Goal: Information Seeking & Learning: Learn about a topic

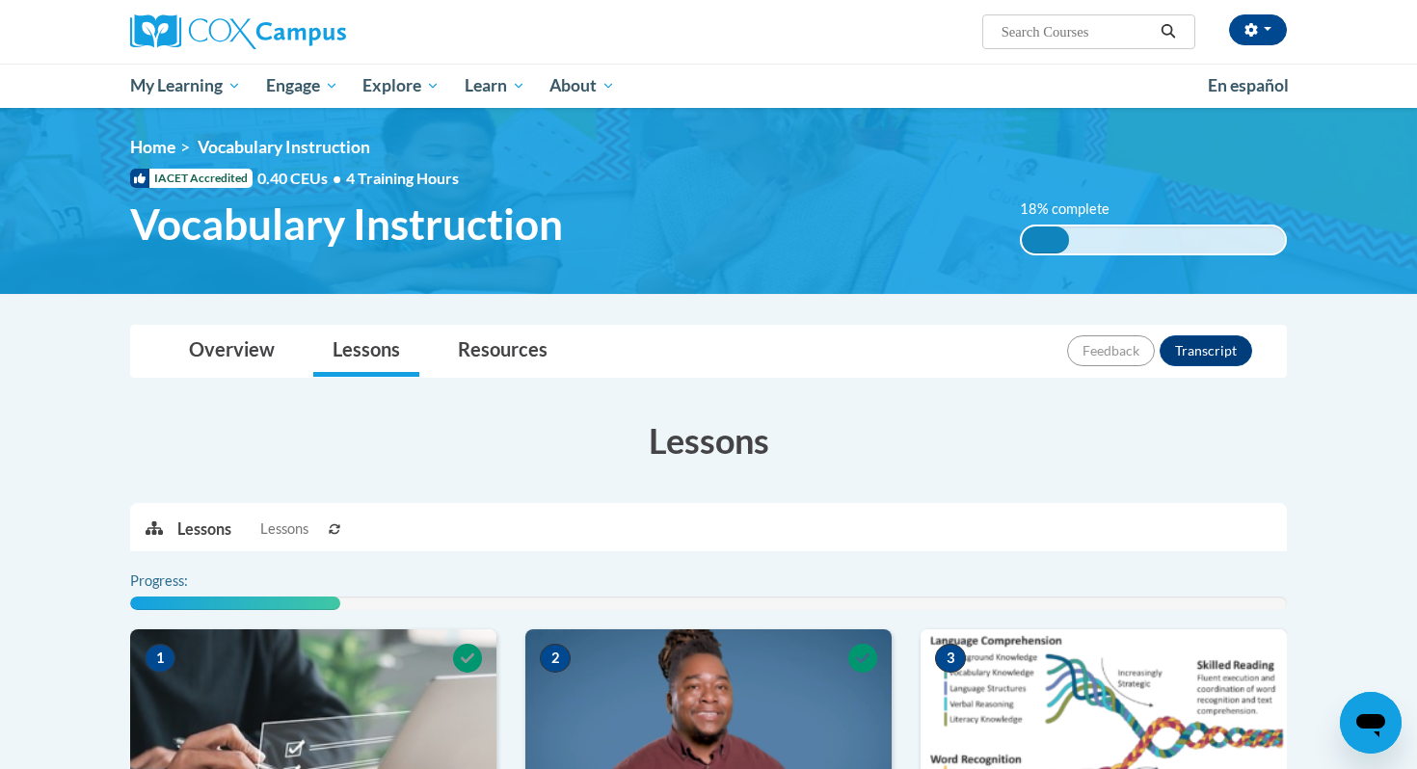
scroll to position [543, 0]
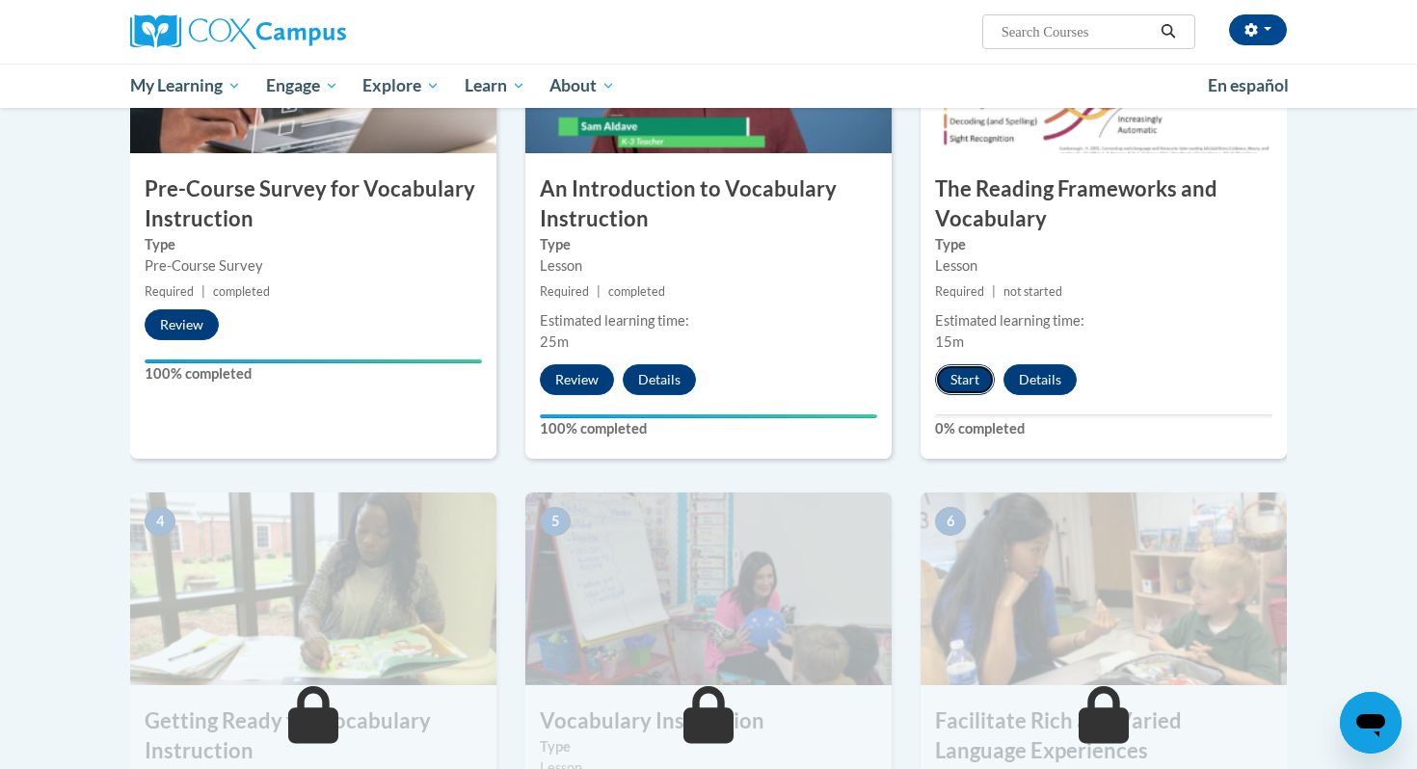
click at [960, 382] on button "Start" at bounding box center [965, 379] width 60 height 31
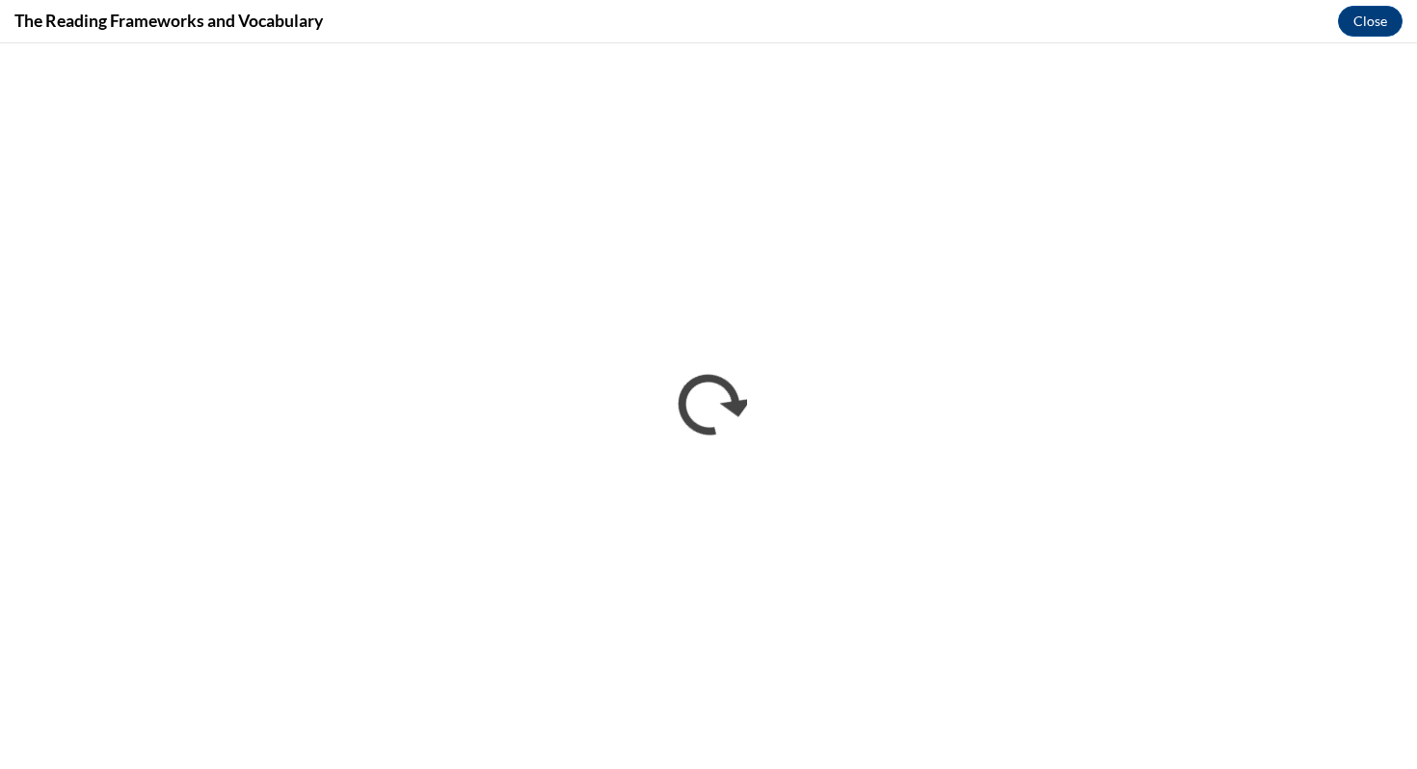
scroll to position [0, 0]
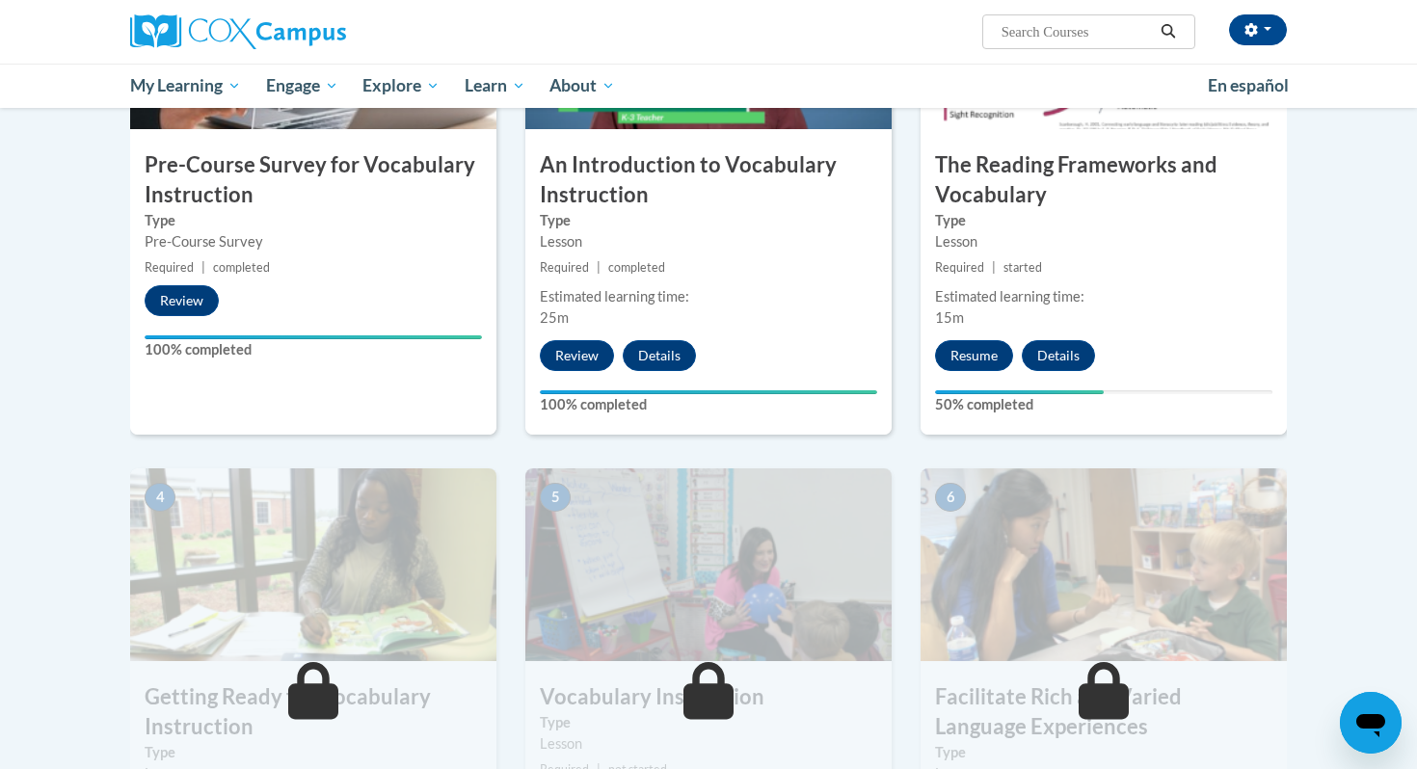
scroll to position [640, 0]
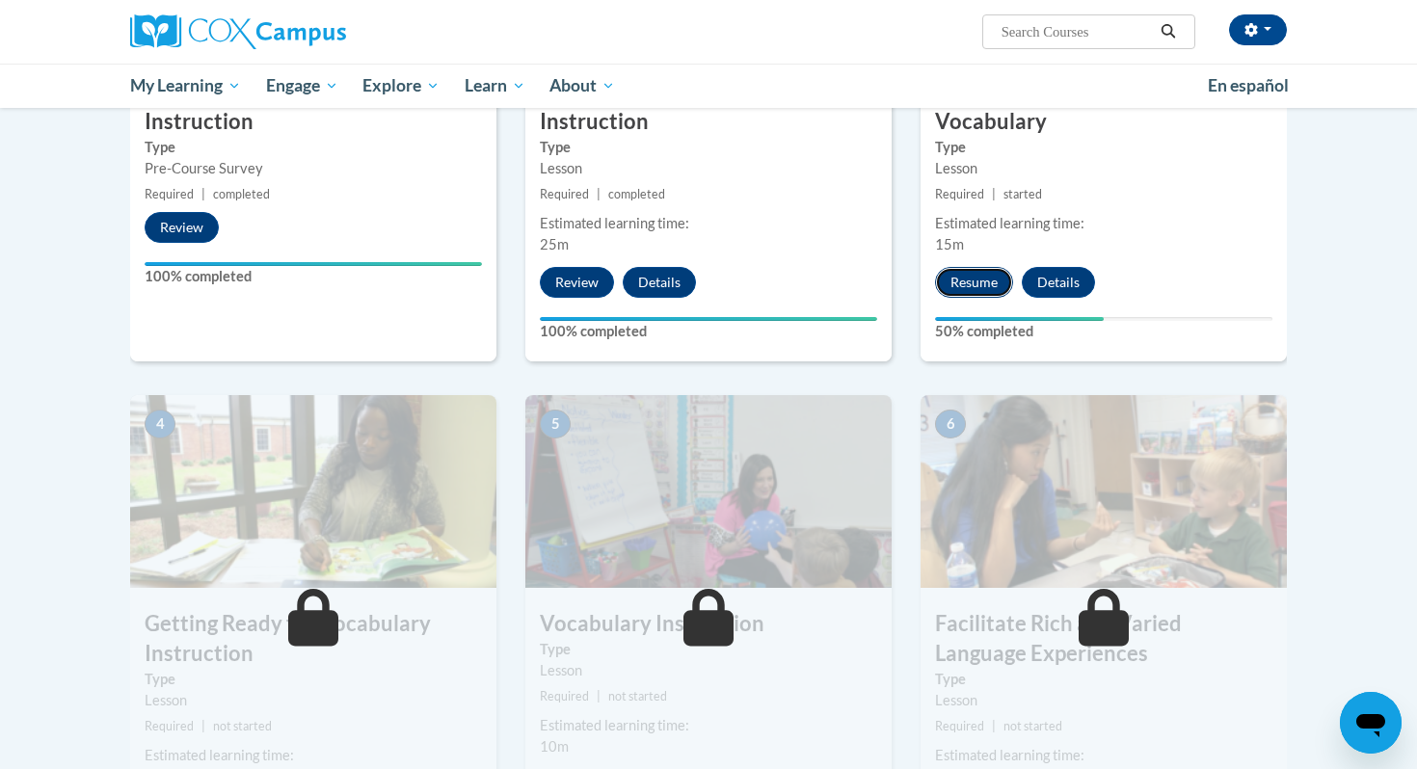
click at [970, 283] on button "Resume" at bounding box center [974, 282] width 78 height 31
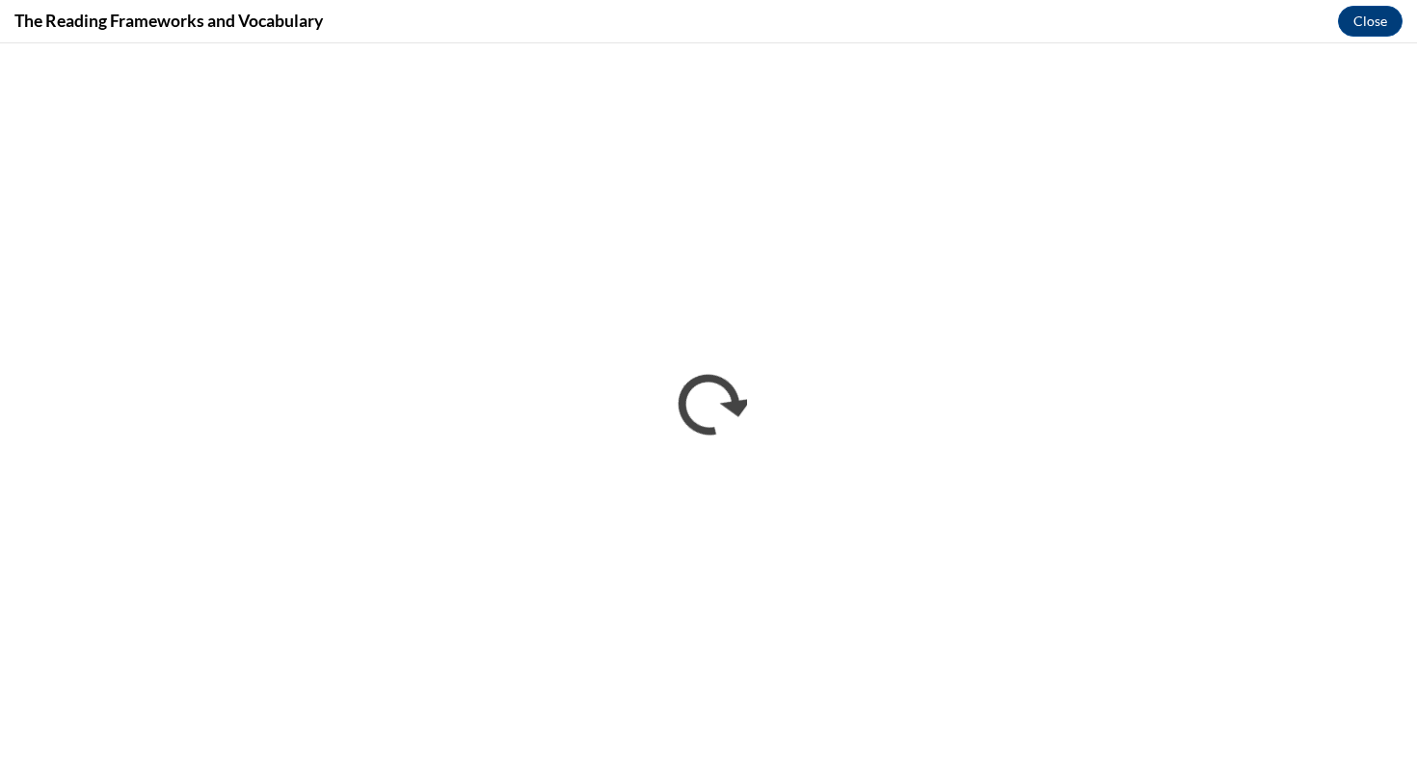
scroll to position [0, 0]
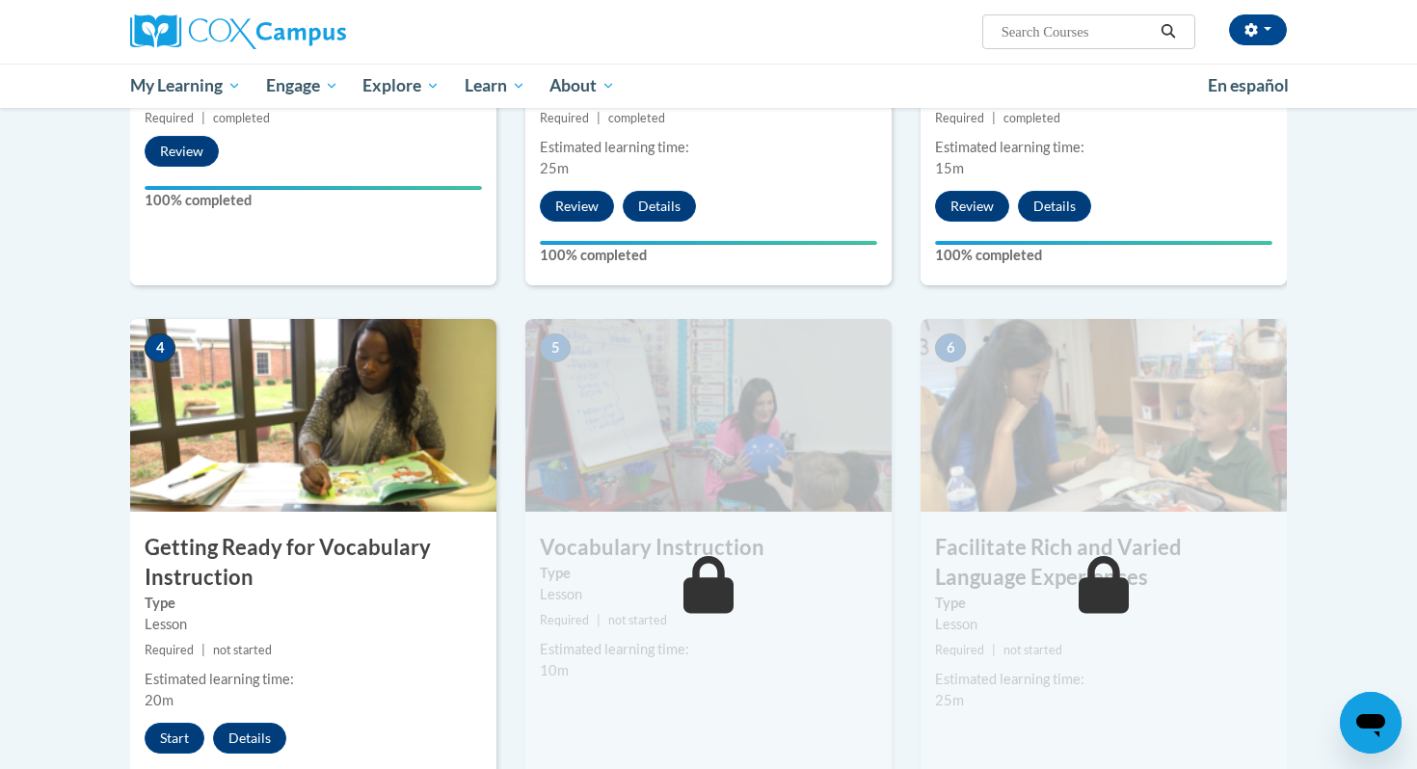
scroll to position [749, 0]
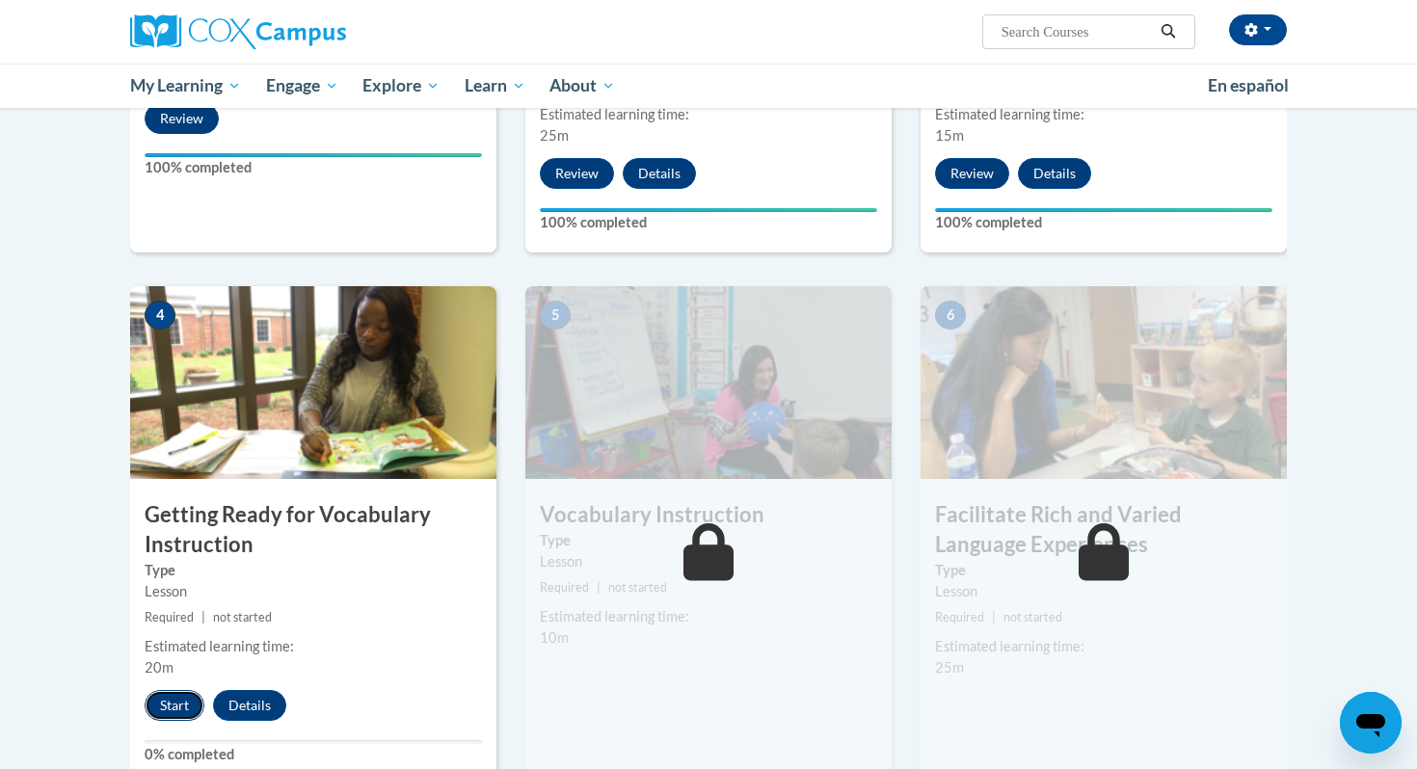
click at [200, 713] on button "Start" at bounding box center [175, 705] width 60 height 31
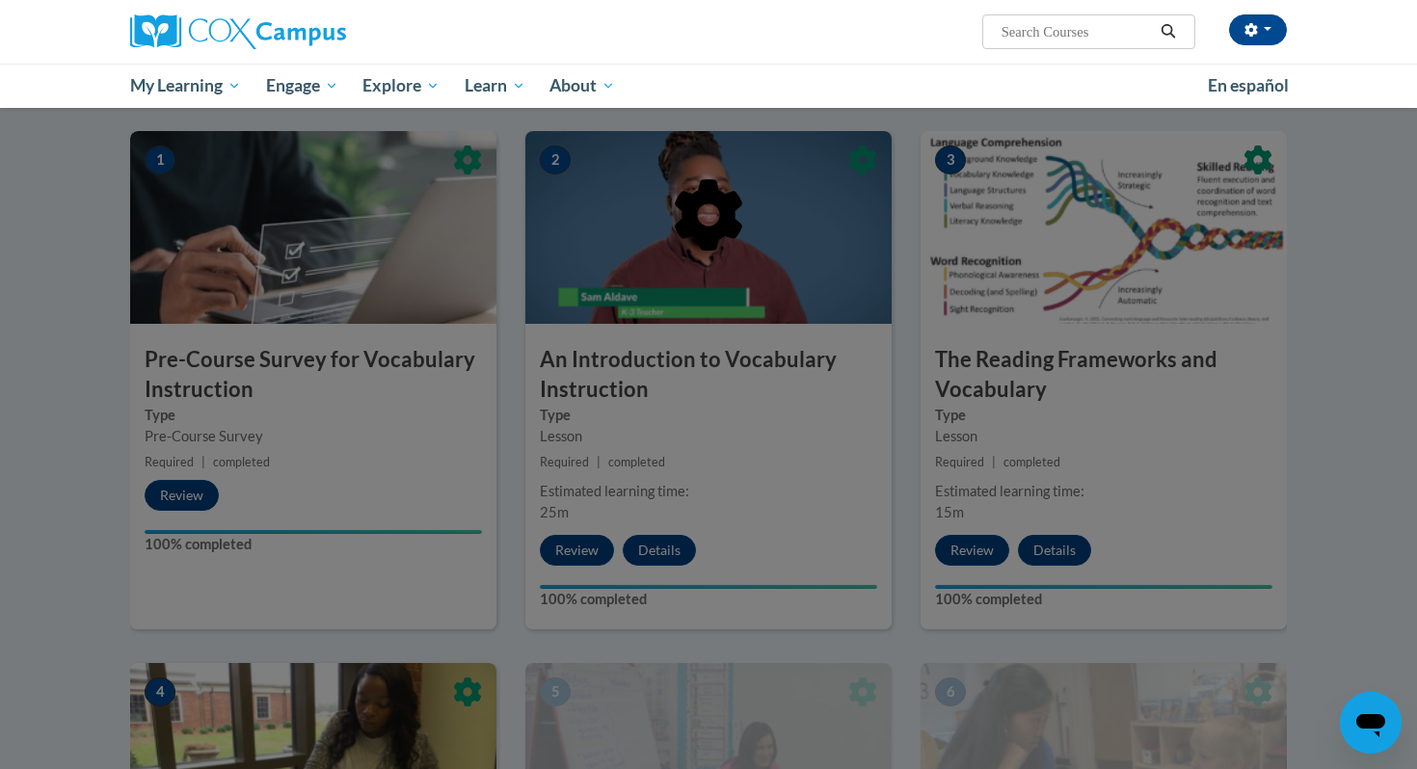
scroll to position [422, 0]
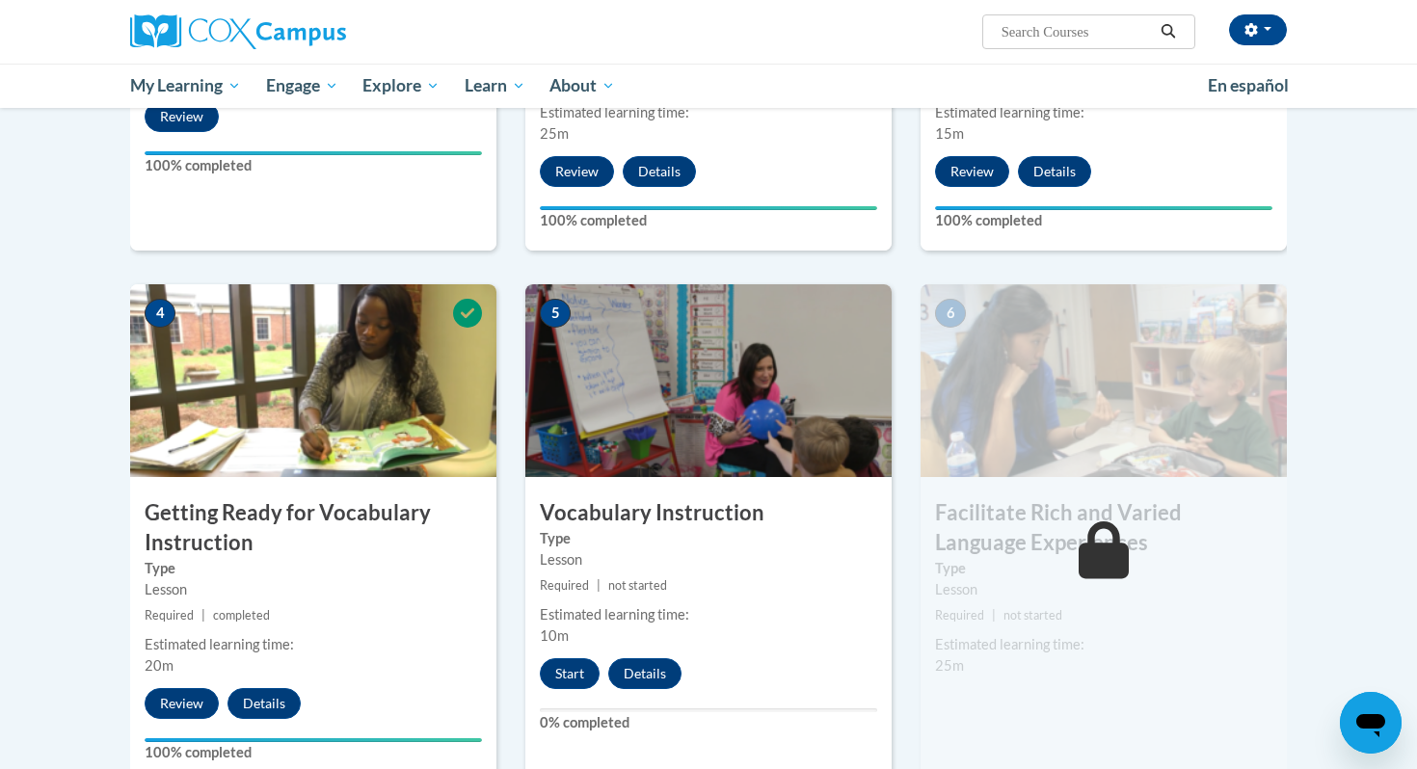
scroll to position [822, 0]
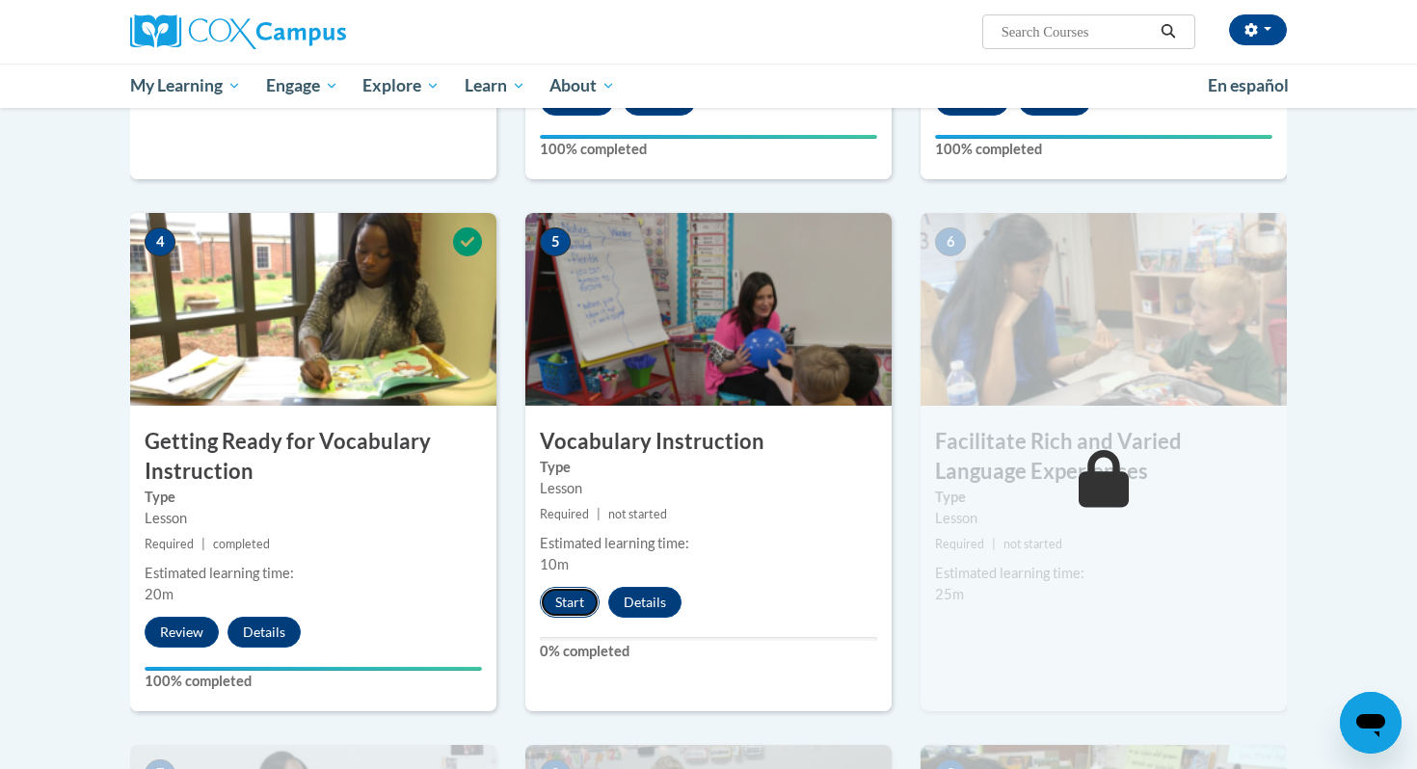
click at [580, 598] on button "Start" at bounding box center [570, 602] width 60 height 31
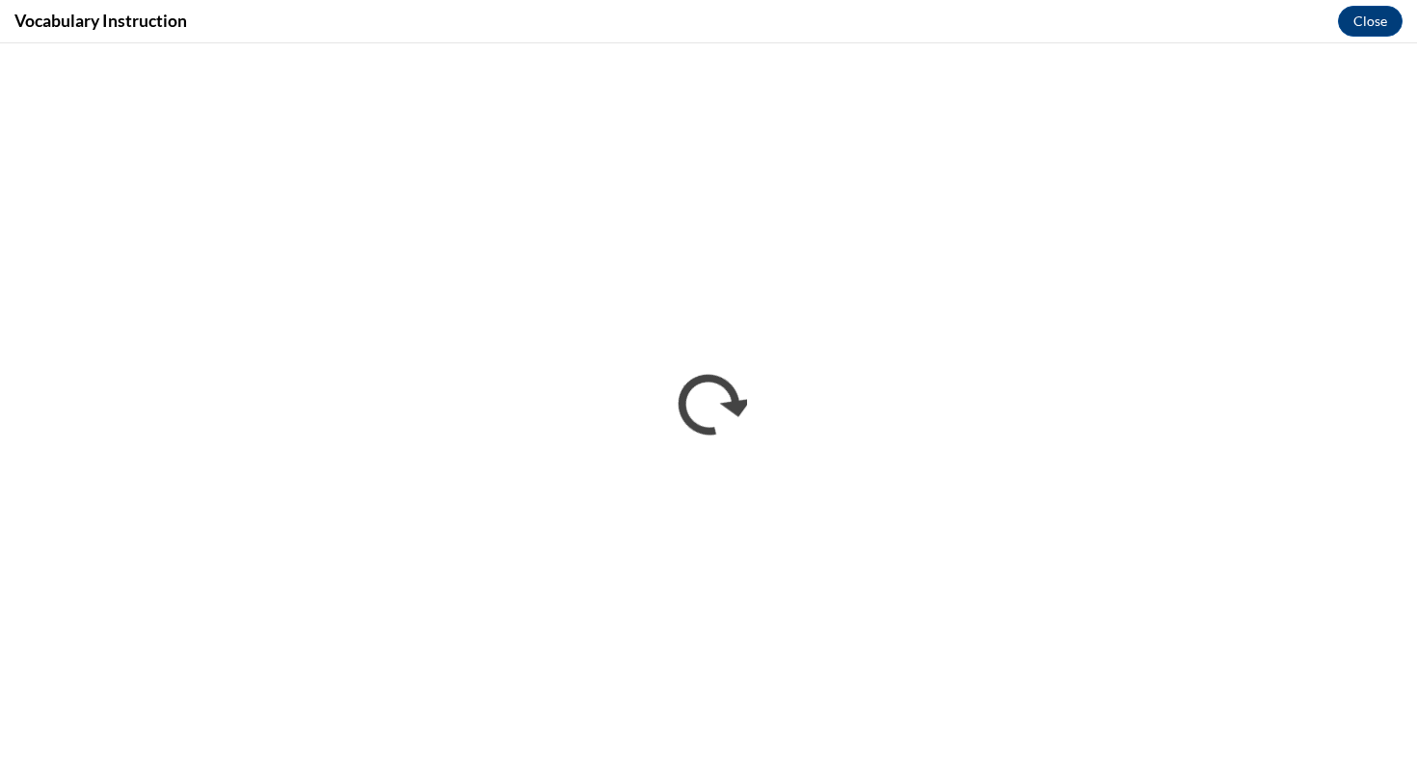
scroll to position [0, 0]
click at [1365, 17] on button "Close" at bounding box center [1370, 21] width 65 height 31
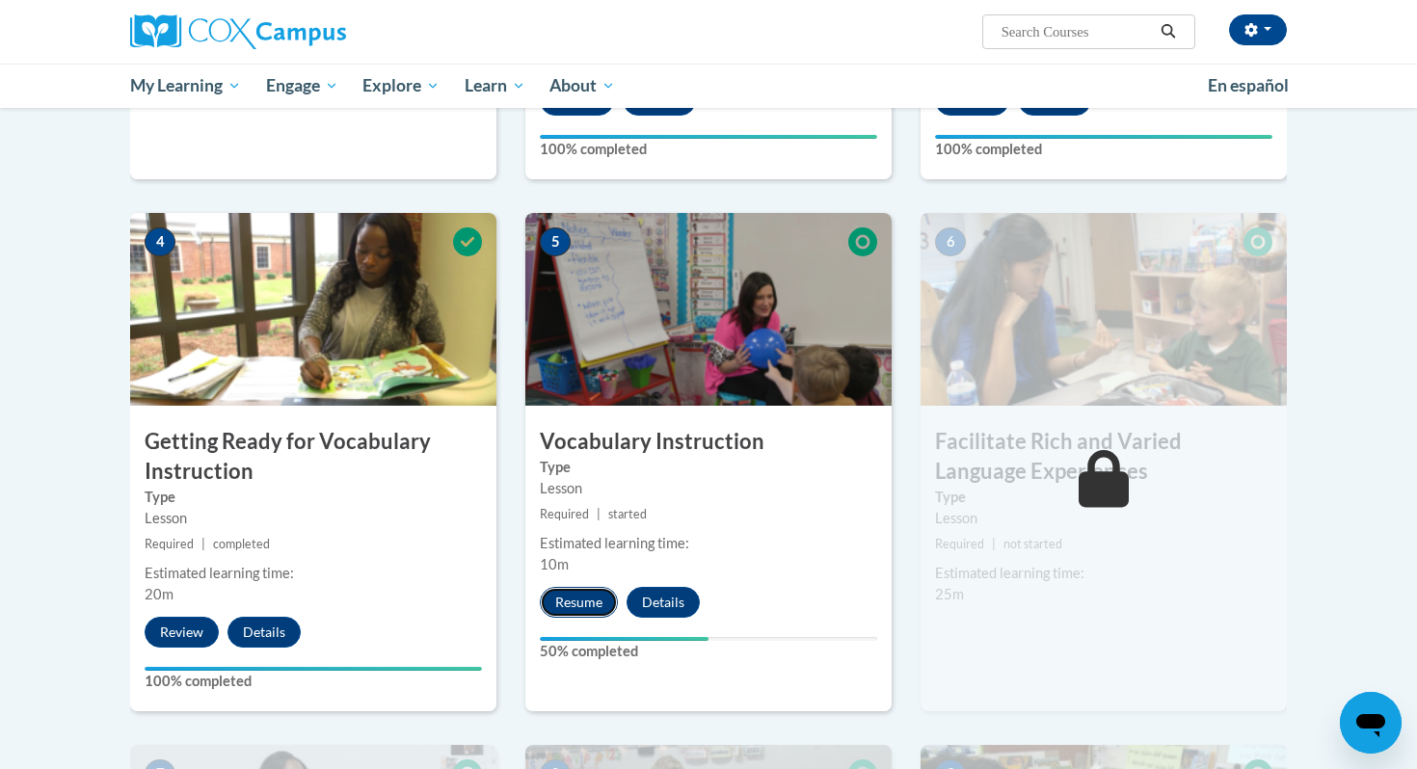
click at [587, 612] on button "Resume" at bounding box center [579, 602] width 78 height 31
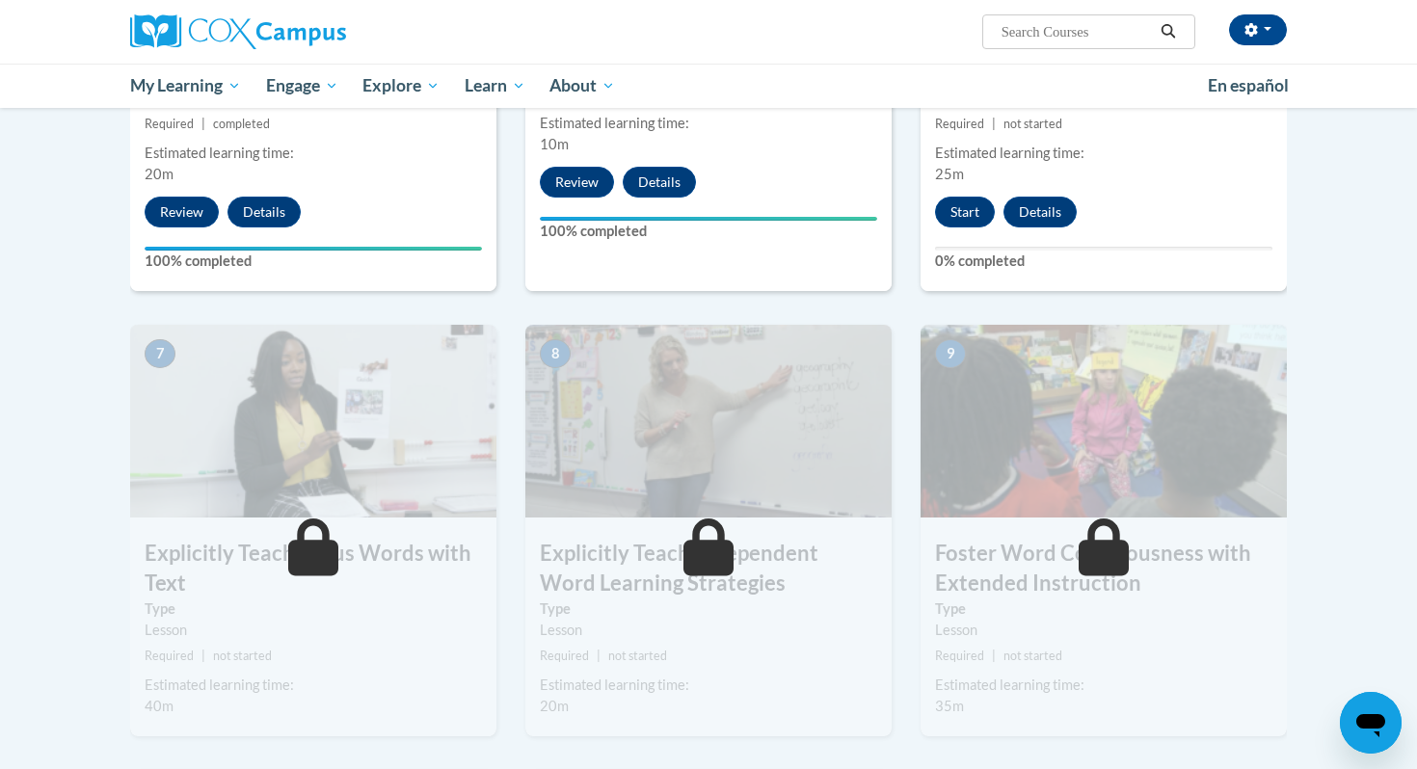
scroll to position [1286, 0]
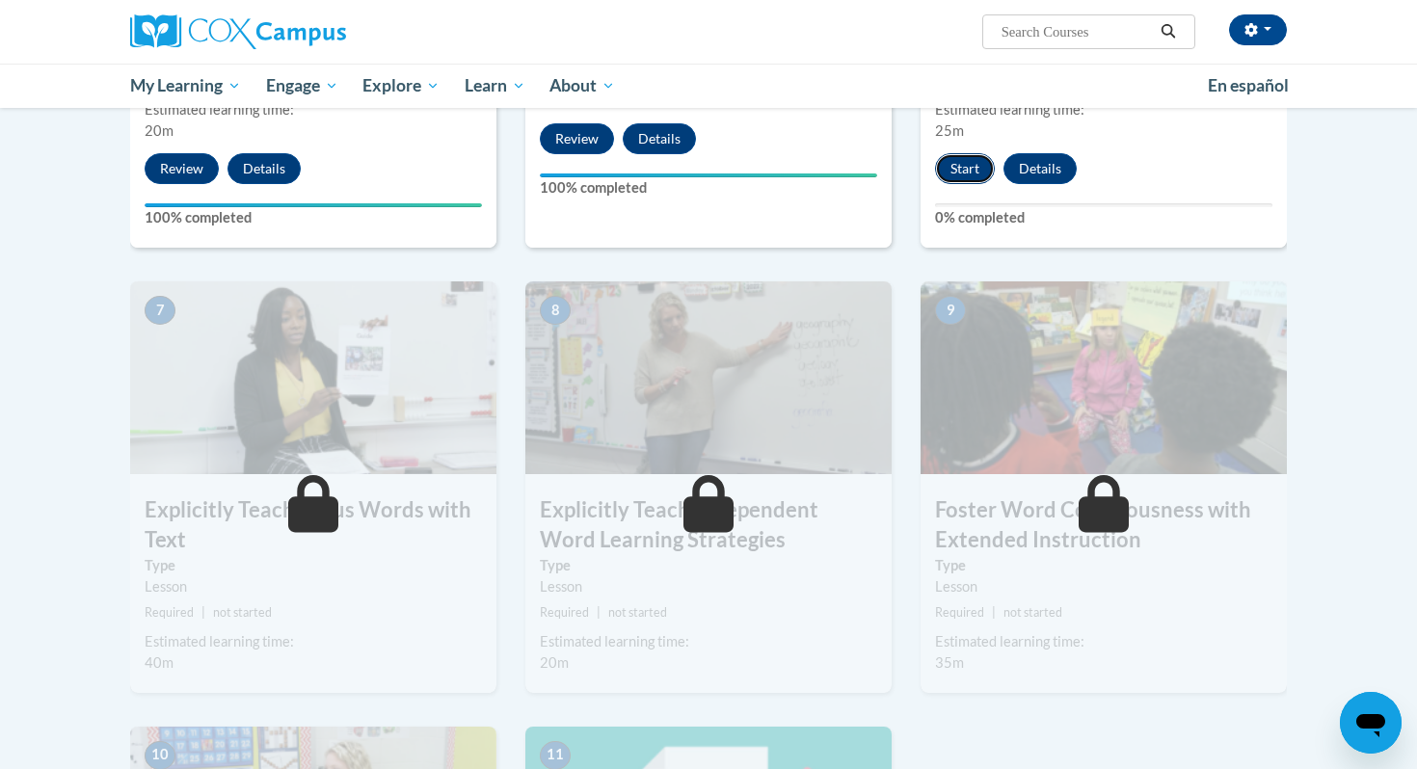
click at [952, 165] on button "Start" at bounding box center [965, 168] width 60 height 31
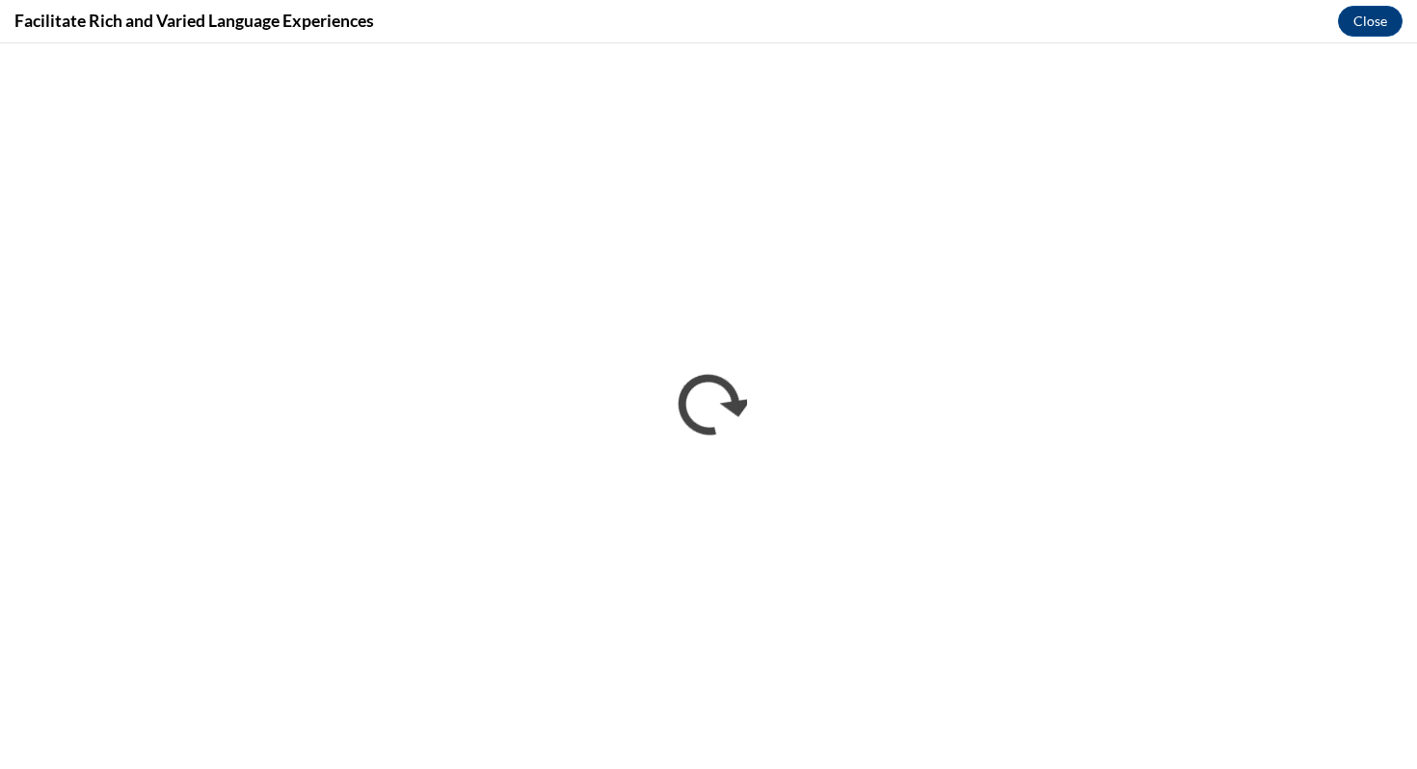
scroll to position [0, 0]
